Goal: Task Accomplishment & Management: Use online tool/utility

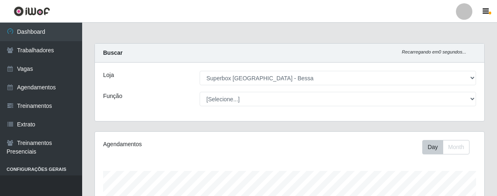
select select "206"
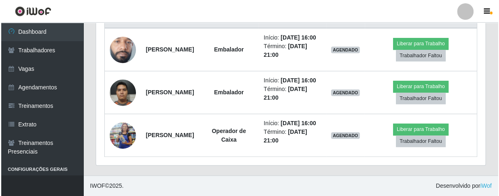
scroll to position [170, 389]
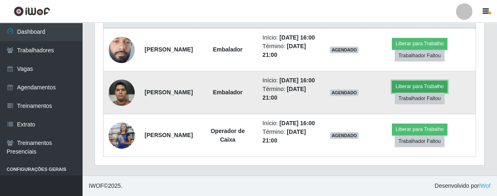
click at [410, 81] on button "Liberar para Trabalho" at bounding box center [419, 87] width 55 height 12
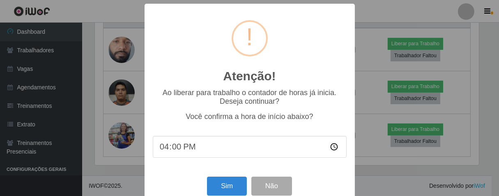
scroll to position [170, 385]
click at [233, 186] on button "Sim" at bounding box center [227, 185] width 40 height 19
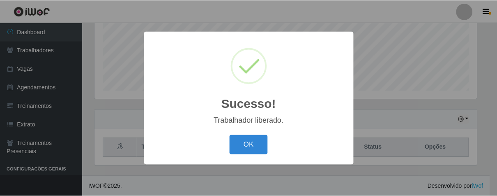
scroll to position [410918, 410705]
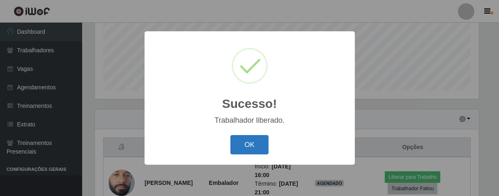
click at [257, 140] on button "OK" at bounding box center [250, 144] width 38 height 19
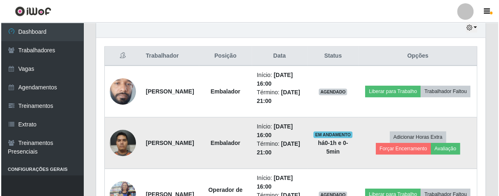
scroll to position [340, 0]
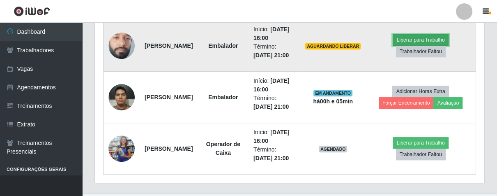
click at [443, 40] on button "Liberar para Trabalho" at bounding box center [420, 40] width 55 height 12
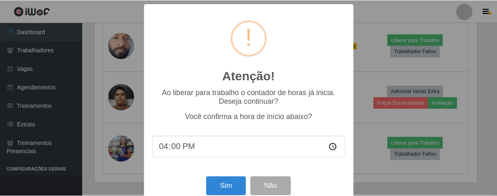
scroll to position [170, 385]
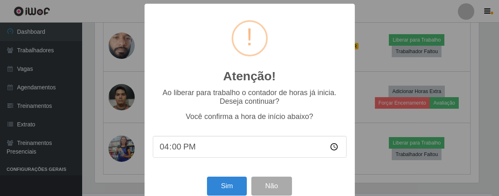
click at [228, 176] on div "Atenção! × Ao liberar para trabalho o contador de horas já inicia. Deseja conti…" at bounding box center [250, 105] width 210 height 202
click at [227, 188] on button "Sim" at bounding box center [227, 185] width 40 height 19
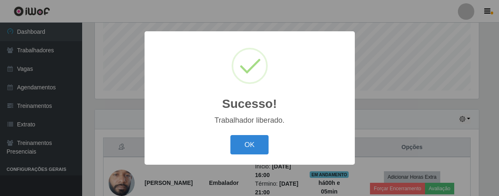
click at [231, 135] on button "OK" at bounding box center [250, 144] width 38 height 19
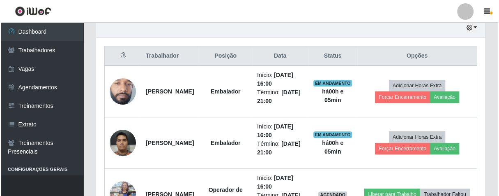
scroll to position [357, 0]
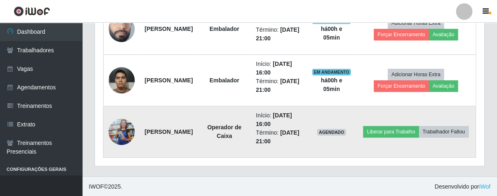
click at [129, 131] on img at bounding box center [122, 132] width 26 height 60
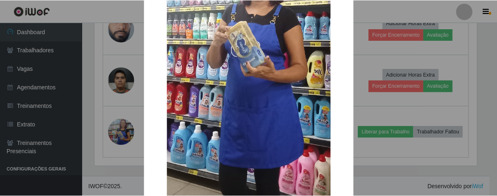
scroll to position [251, 0]
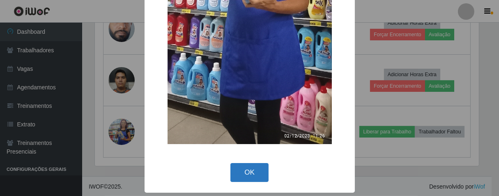
click at [251, 163] on button "OK" at bounding box center [250, 172] width 38 height 19
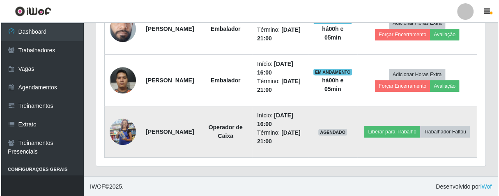
scroll to position [170, 389]
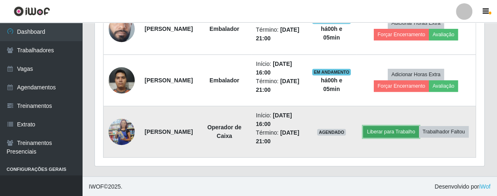
click at [409, 126] on button "Liberar para Trabalho" at bounding box center [390, 132] width 55 height 12
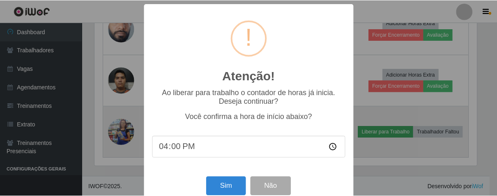
scroll to position [170, 385]
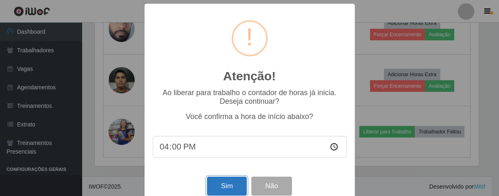
click at [241, 184] on button "Sim" at bounding box center [227, 185] width 40 height 19
